Goal: Navigation & Orientation: Find specific page/section

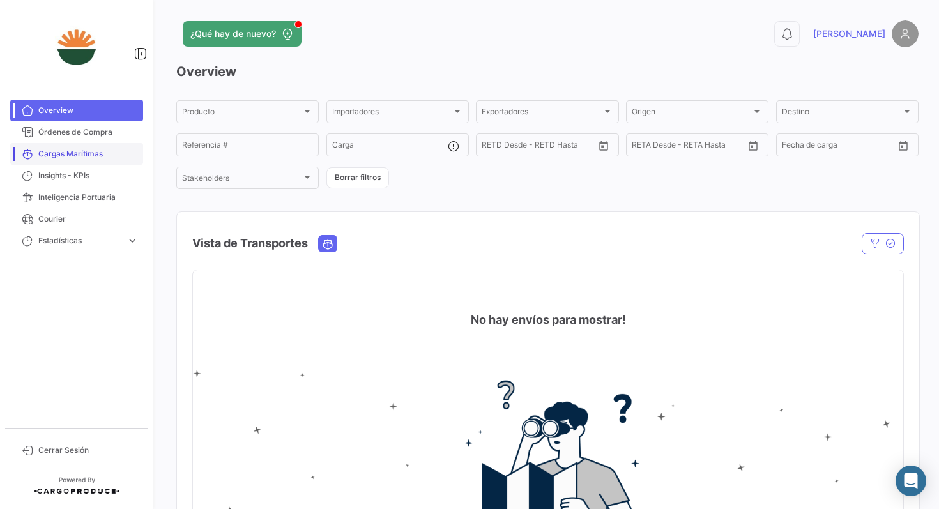
click at [68, 154] on span "Cargas Marítimas" at bounding box center [88, 153] width 100 height 11
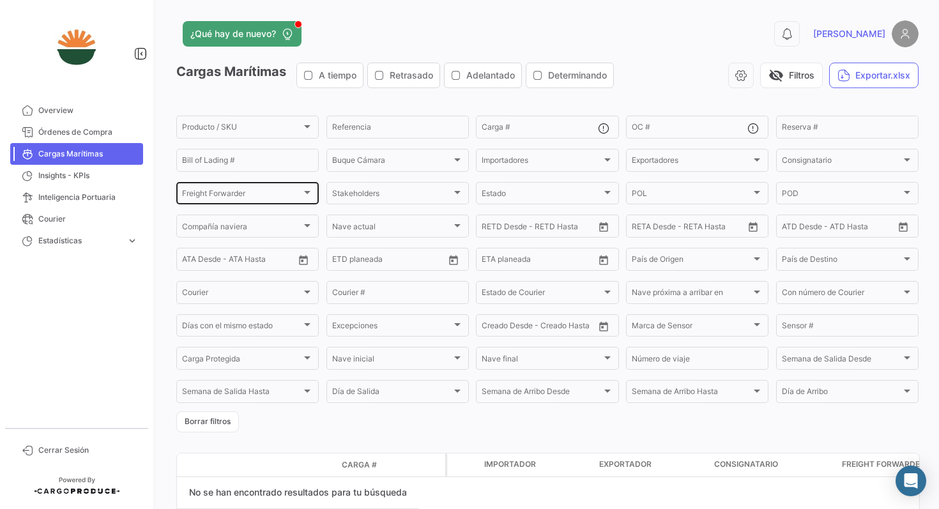
scroll to position [59, 0]
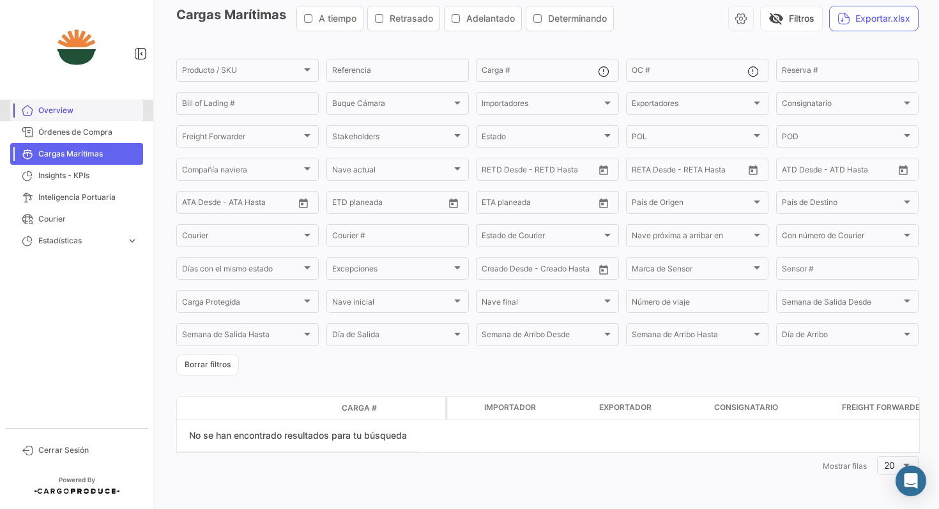
click at [50, 112] on span "Overview" at bounding box center [88, 110] width 100 height 11
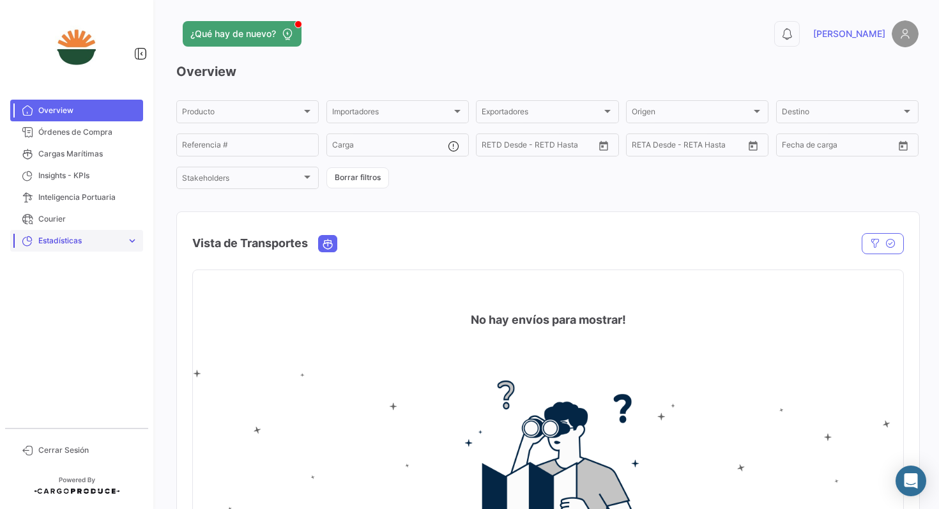
click at [64, 239] on span "Estadísticas" at bounding box center [79, 240] width 83 height 11
click at [74, 266] on span "Tiempo a destino" at bounding box center [64, 267] width 63 height 11
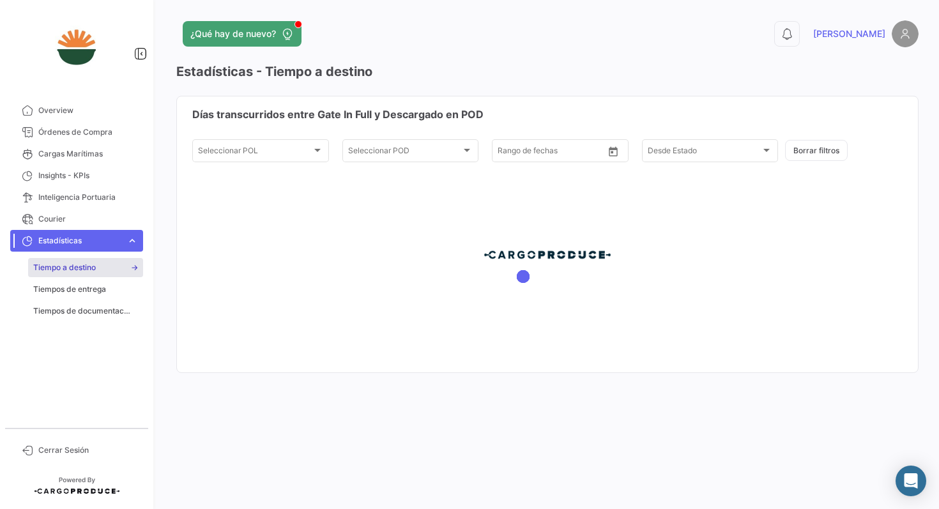
type input "[DATE]"
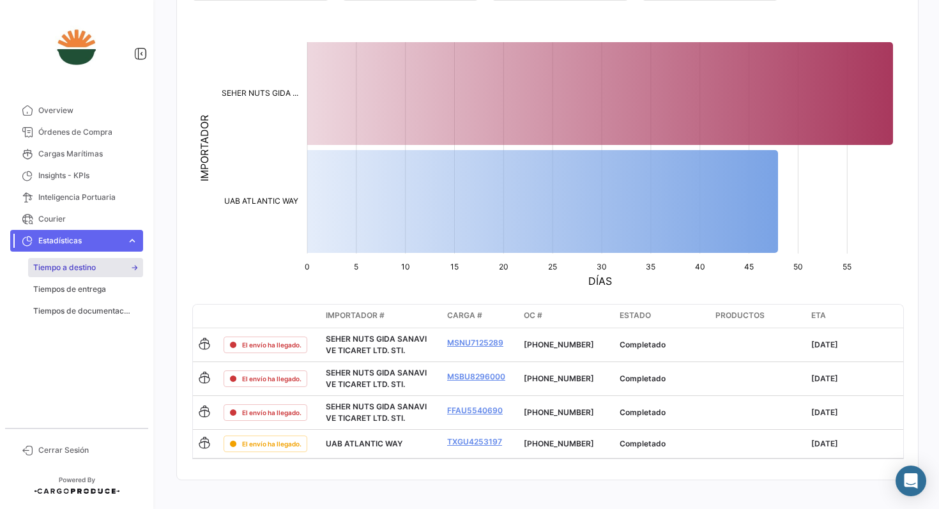
scroll to position [163, 0]
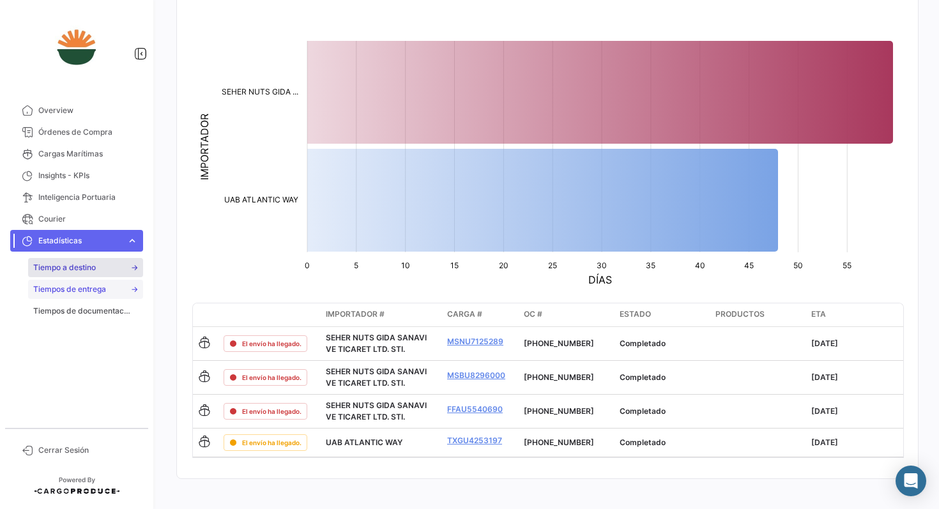
click at [90, 287] on span "Tiempos de entrega" at bounding box center [69, 289] width 73 height 11
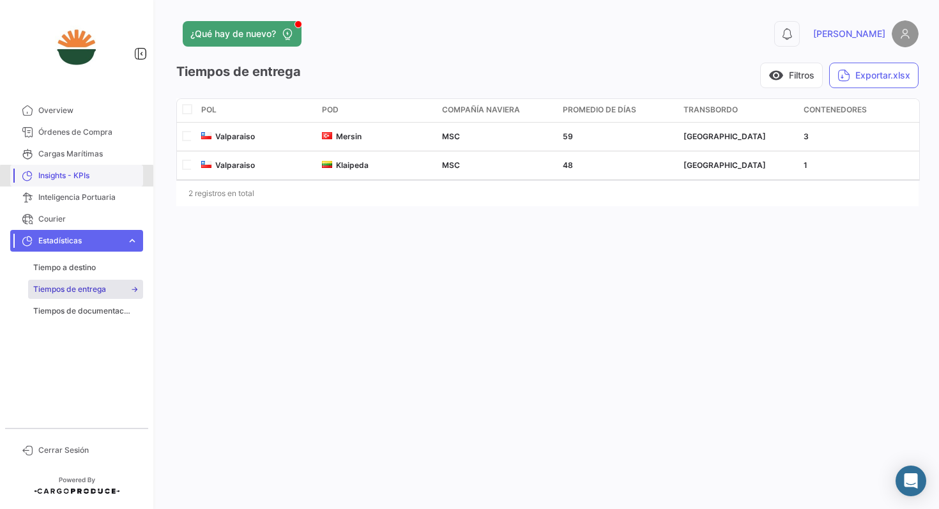
click at [77, 176] on span "Insights - KPIs" at bounding box center [88, 175] width 100 height 11
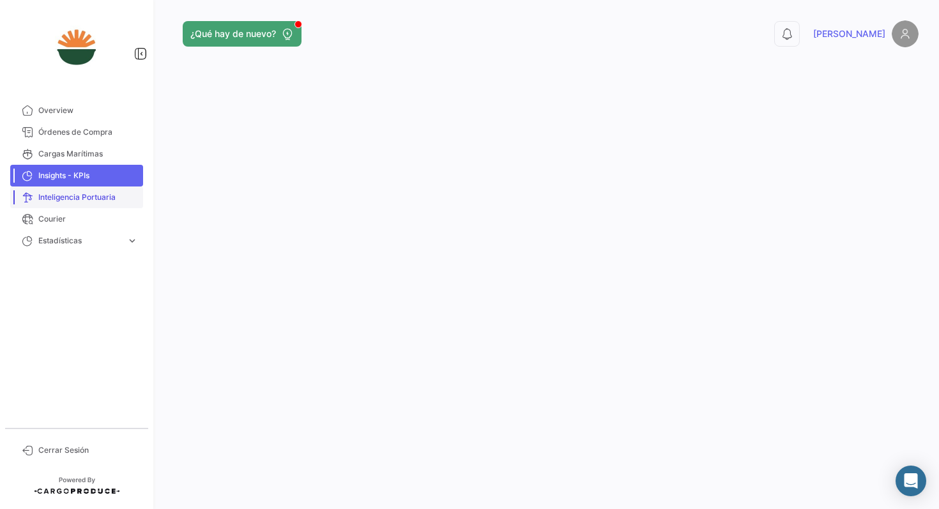
click at [59, 200] on span "Inteligencia Portuaria" at bounding box center [88, 197] width 100 height 11
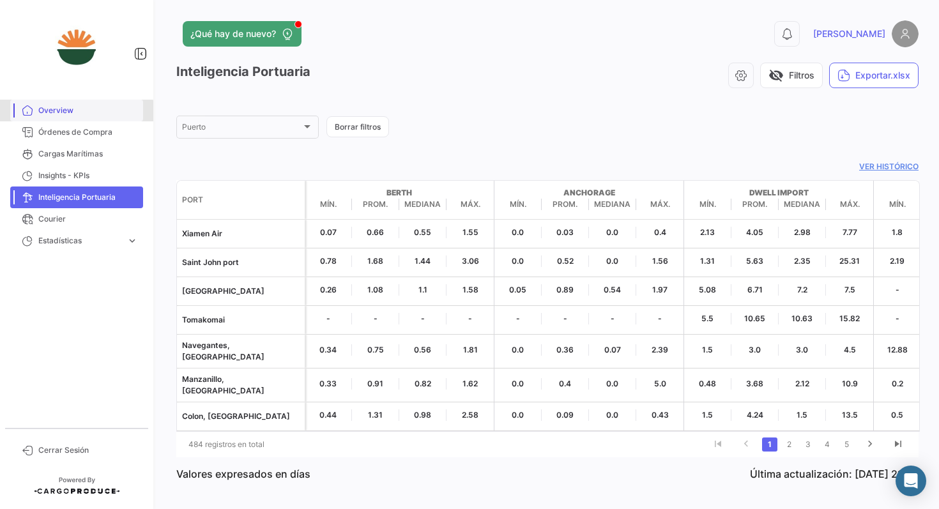
click at [54, 112] on span "Overview" at bounding box center [88, 110] width 100 height 11
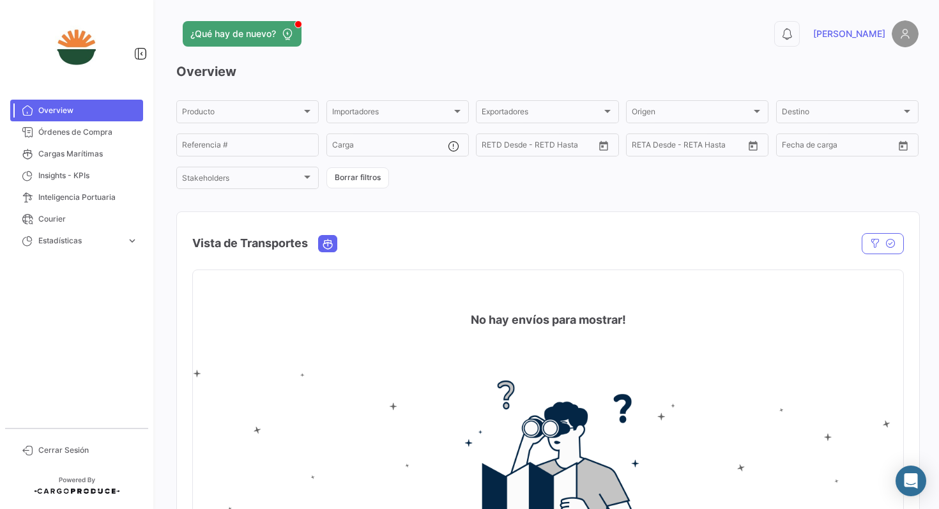
click at [528, 180] on div "Producto Producto Importadores Importadores Exportadores Exportadores Origen Or…" at bounding box center [547, 144] width 742 height 93
click at [497, 174] on div "Producto Producto Importadores Importadores Exportadores Exportadores Origen Or…" at bounding box center [547, 144] width 742 height 93
click at [308, 176] on div at bounding box center [306, 177] width 11 height 10
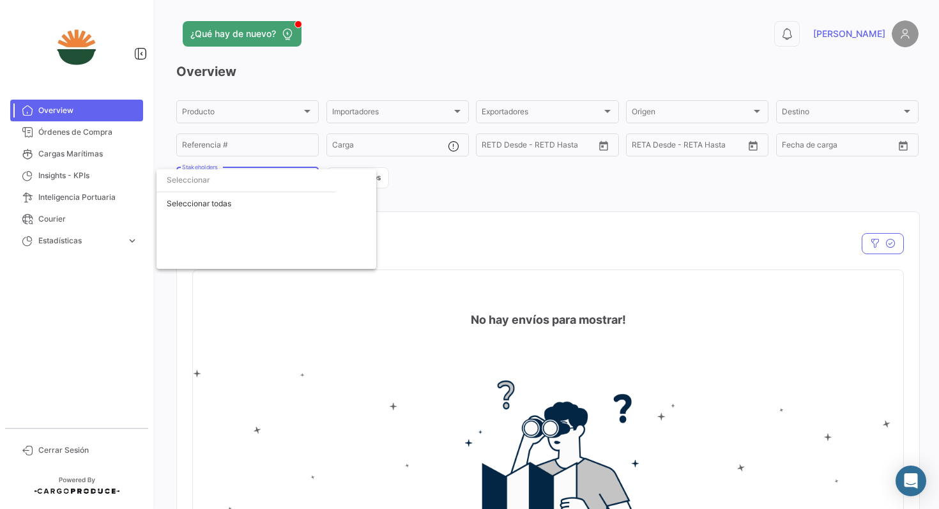
click at [436, 194] on div at bounding box center [469, 254] width 939 height 509
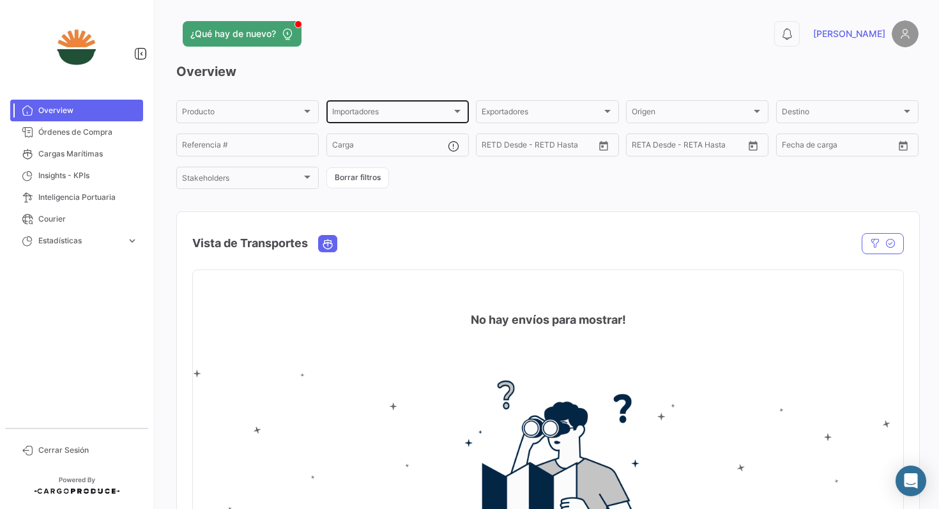
click at [459, 114] on div at bounding box center [457, 111] width 11 height 10
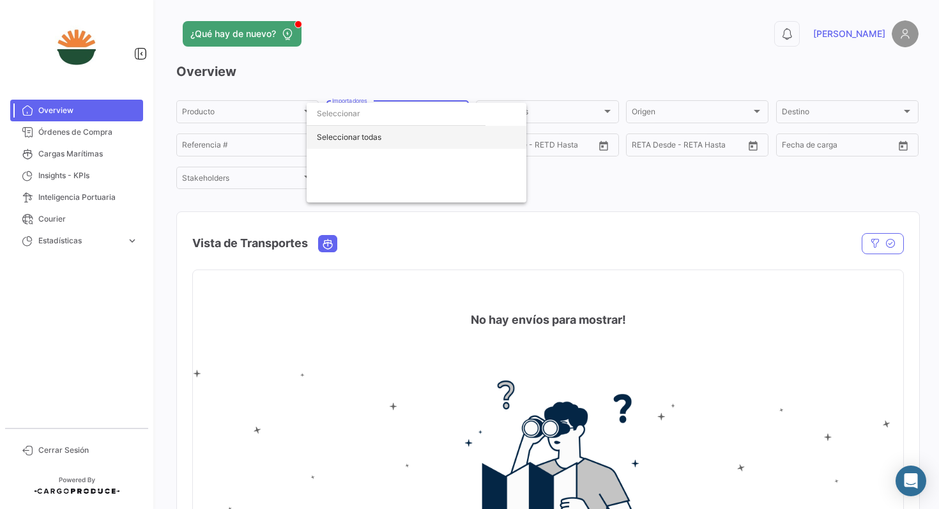
click at [411, 136] on div "Seleccionar todas" at bounding box center [417, 137] width 220 height 23
click at [619, 221] on div at bounding box center [469, 254] width 939 height 509
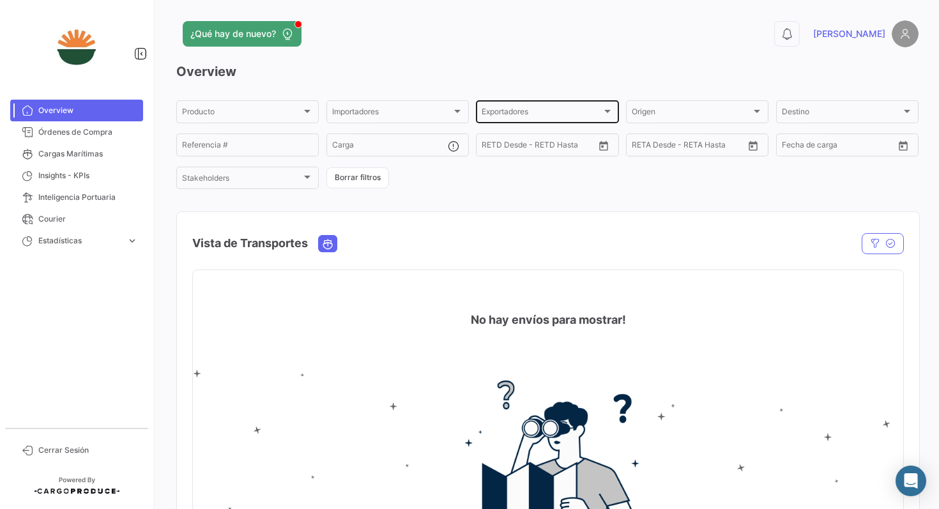
click at [610, 109] on div at bounding box center [607, 111] width 11 height 10
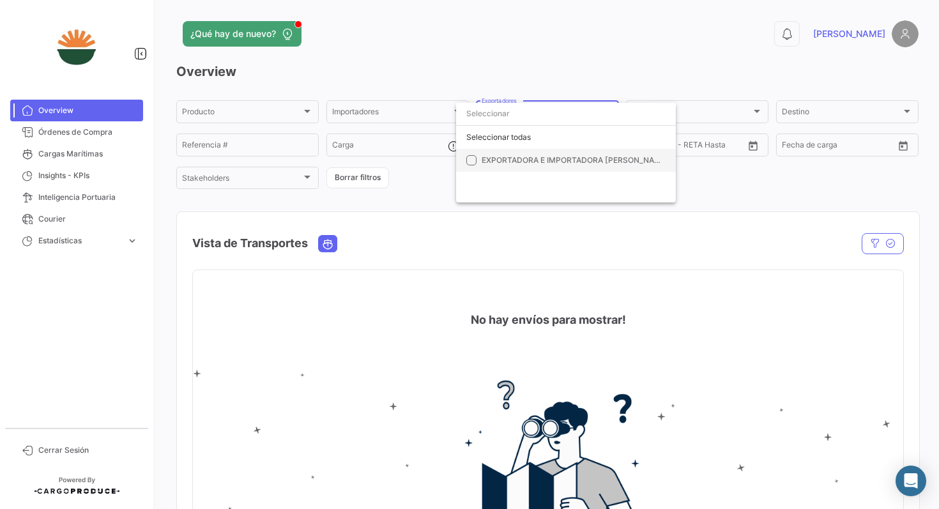
click at [593, 158] on span "EXPORTADORA E IMPORTADORA [PERSON_NAME] LTDA" at bounding box center [586, 160] width 209 height 10
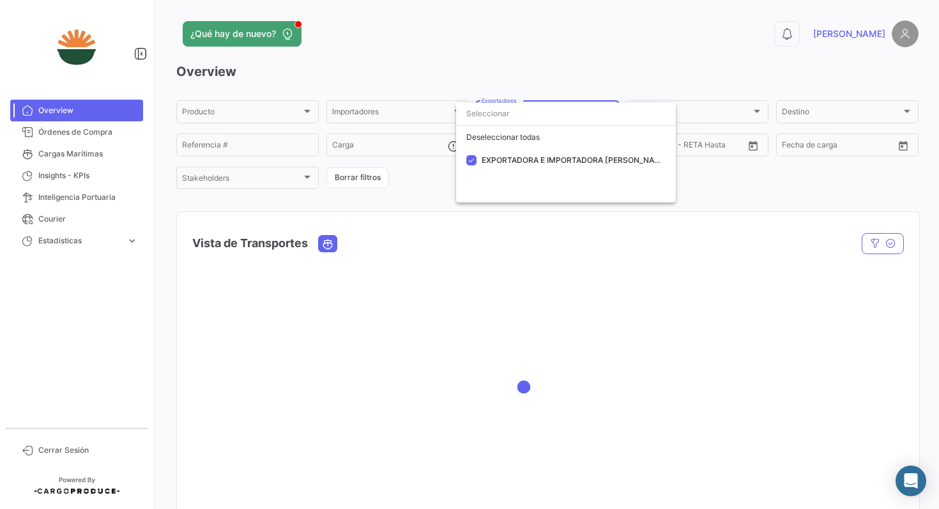
click at [688, 197] on div at bounding box center [469, 254] width 939 height 509
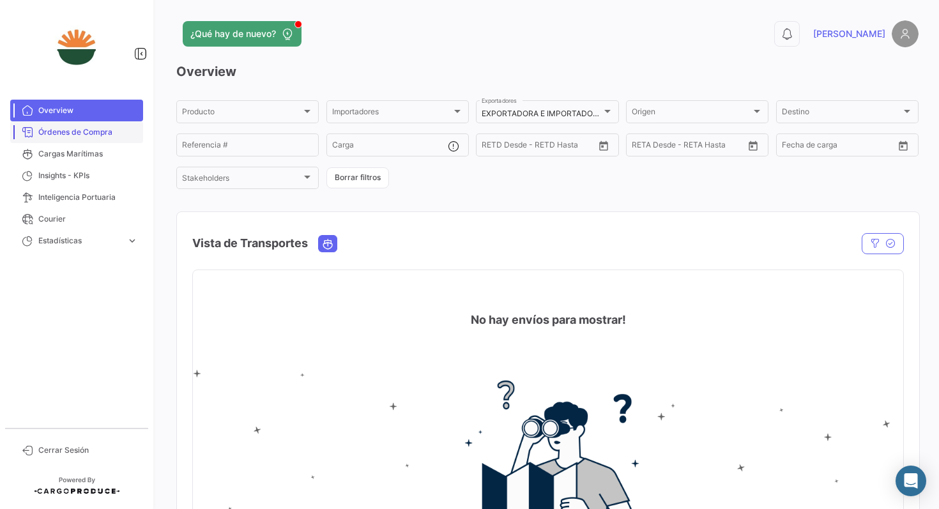
click at [101, 130] on span "Órdenes de Compra" at bounding box center [88, 131] width 100 height 11
